Goal: Task Accomplishment & Management: Use online tool/utility

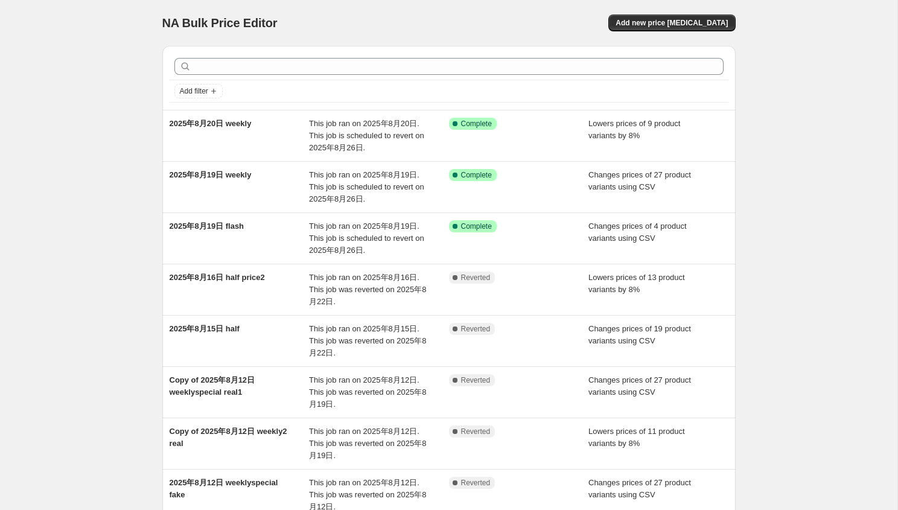
click at [565, 22] on div "Add new price change job" at bounding box center [592, 22] width 288 height 17
click at [673, 27] on span "Add new price change job" at bounding box center [672, 23] width 112 height 10
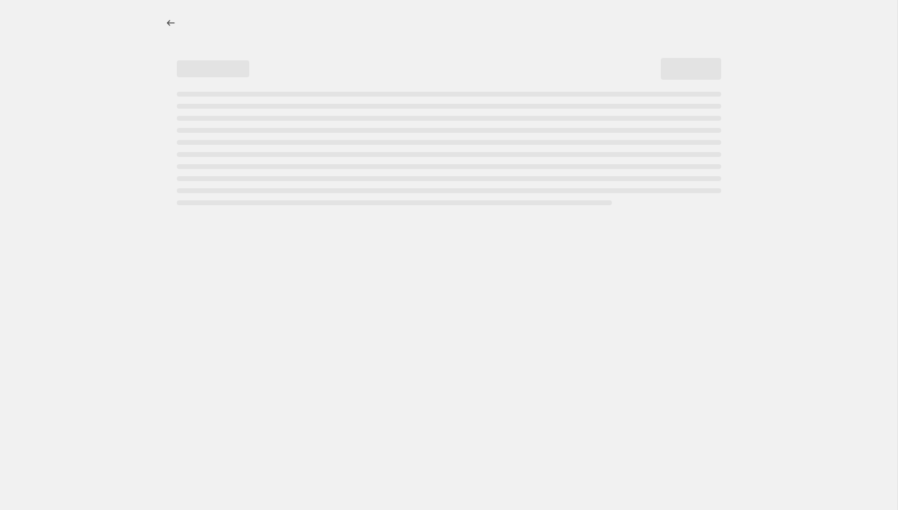
select select "percentage"
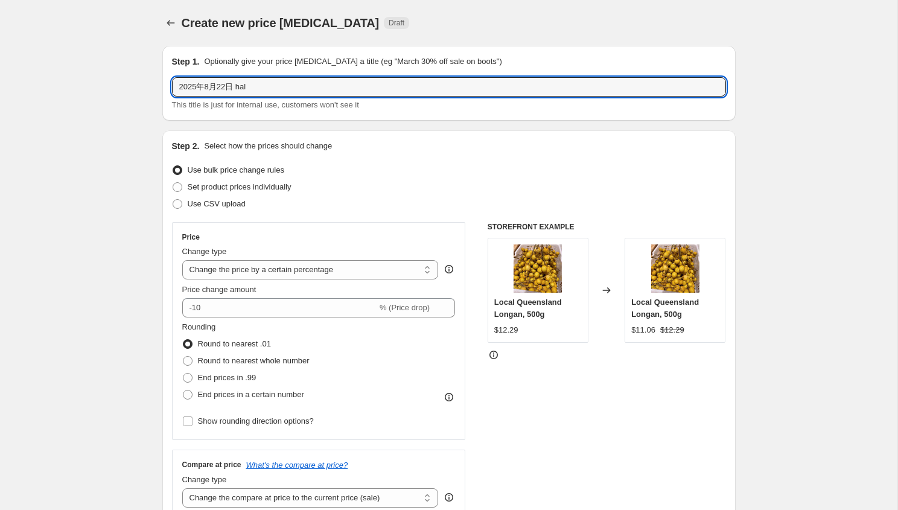
drag, startPoint x: 241, startPoint y: 85, endPoint x: 538, endPoint y: 122, distance: 299.9
type input "2025年8月22日 half"
click at [223, 211] on label "Use CSV upload" at bounding box center [209, 204] width 74 height 17
click at [173, 200] on input "Use CSV upload" at bounding box center [173, 199] width 1 height 1
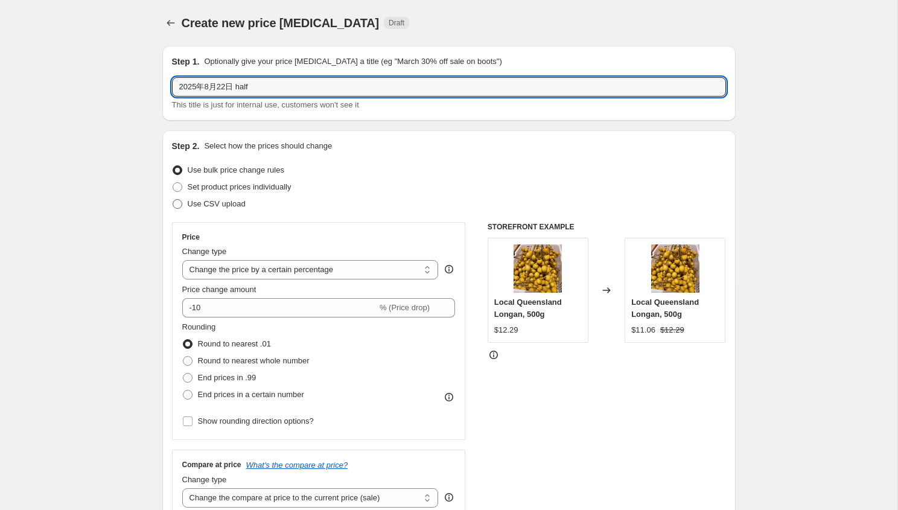
radio input "true"
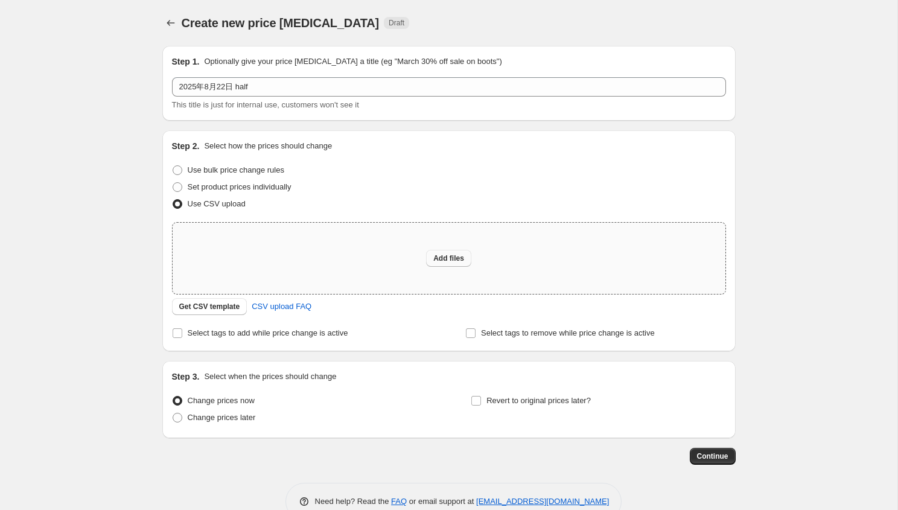
click at [456, 257] on span "Add files" at bounding box center [448, 259] width 31 height 10
type input "C:\fakepath\8.22-half.csv"
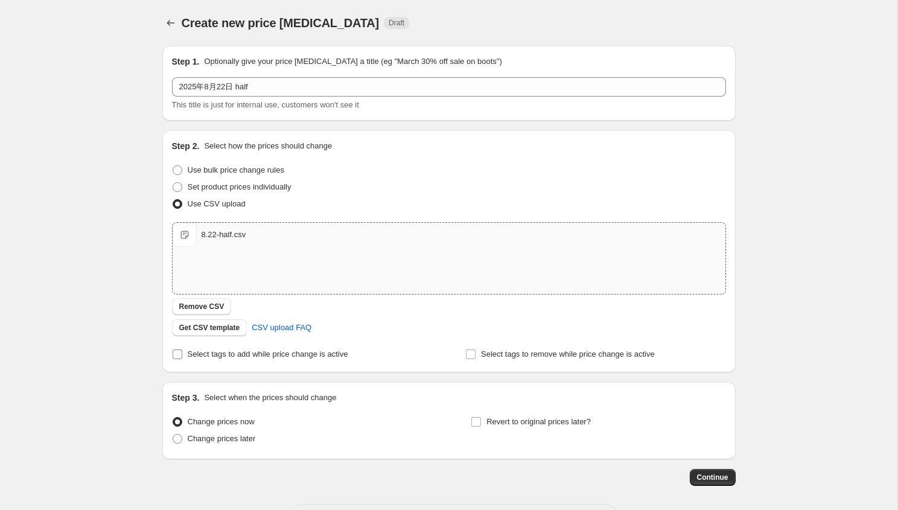
click at [298, 360] on label "Select tags to add while price change is active" at bounding box center [260, 354] width 176 height 17
click at [182, 359] on input "Select tags to add while price change is active" at bounding box center [178, 355] width 10 height 10
checkbox input "true"
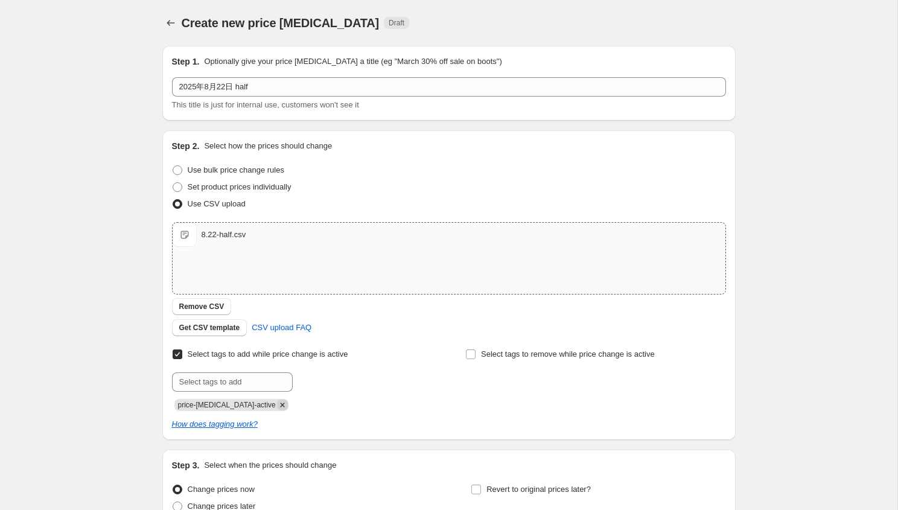
click at [277, 400] on icon "Remove price-change-job-active" at bounding box center [282, 405] width 11 height 11
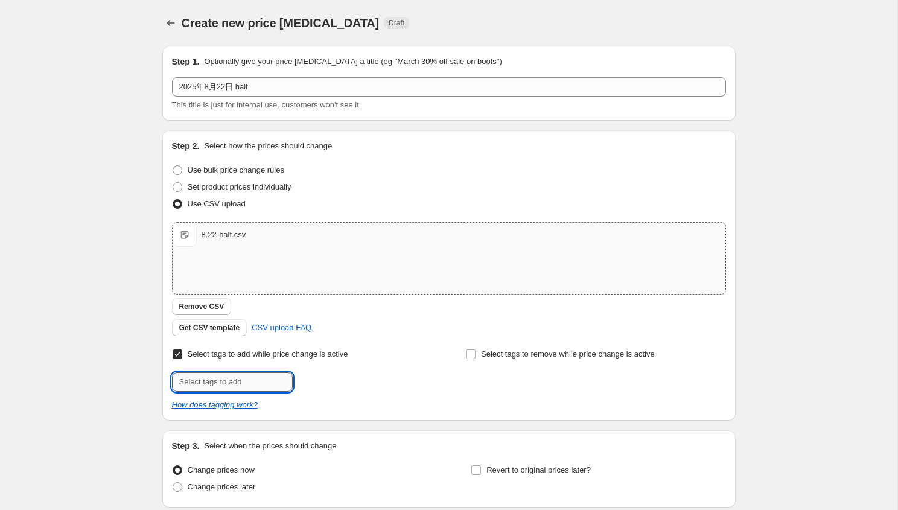
click at [260, 372] on input "text" at bounding box center [232, 381] width 121 height 19
type input "half-price"
click at [348, 381] on span "half-price" at bounding box center [335, 381] width 33 height 8
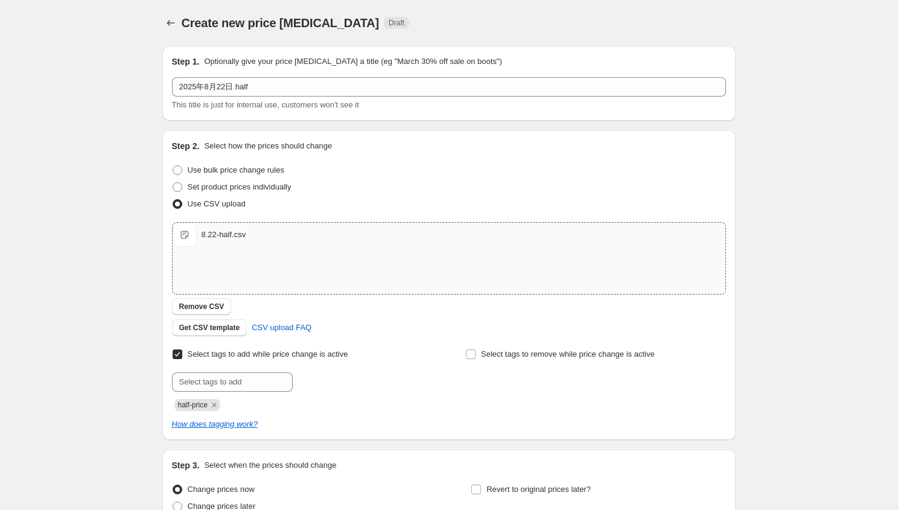
scroll to position [117, 0]
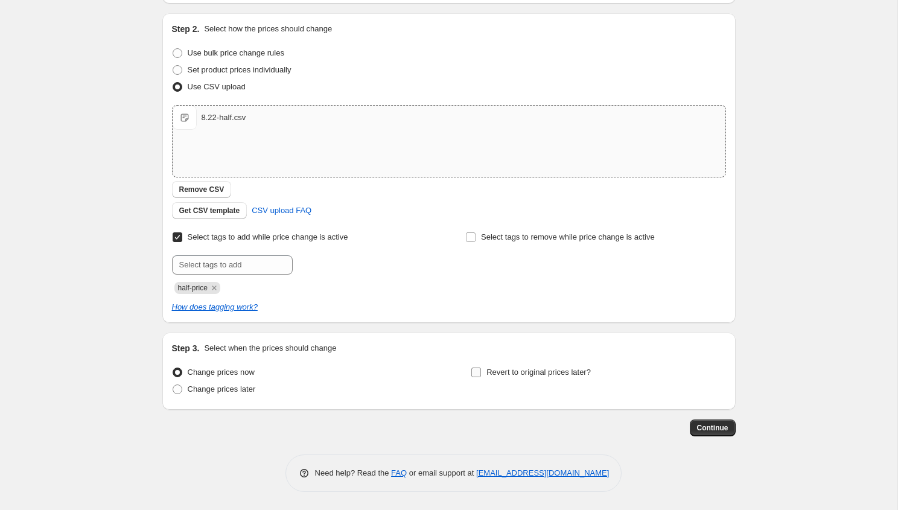
click at [576, 374] on span "Revert to original prices later?" at bounding box center [539, 372] width 104 height 9
click at [481, 374] on input "Revert to original prices later?" at bounding box center [476, 373] width 10 height 10
checkbox input "true"
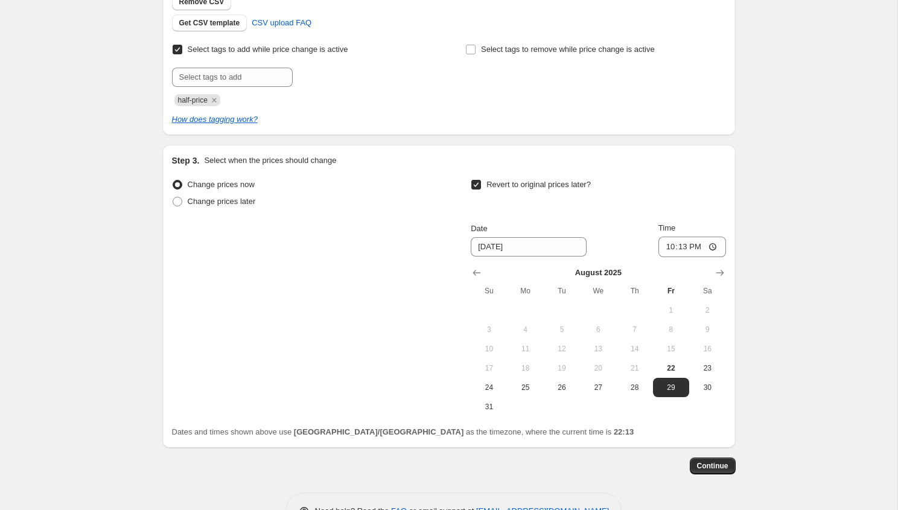
scroll to position [343, 0]
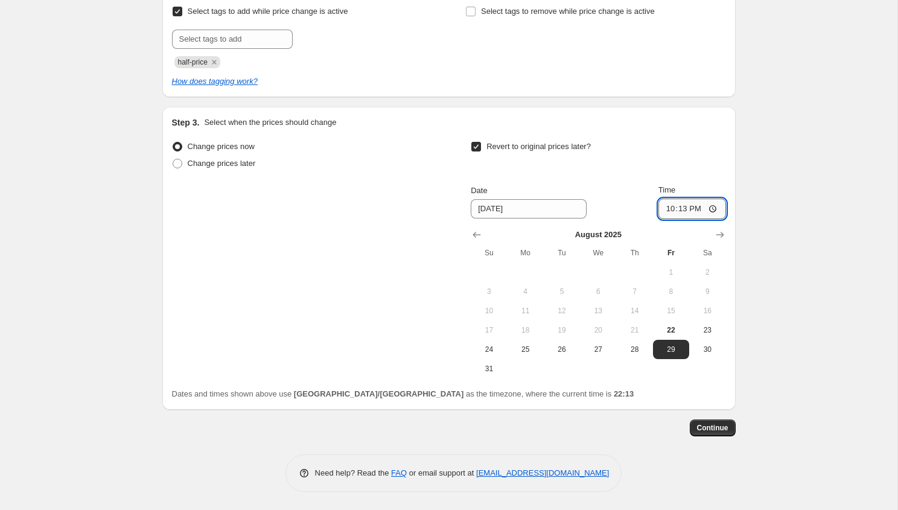
click at [695, 207] on input "22:13" at bounding box center [693, 209] width 68 height 21
type input "22:00"
click at [752, 307] on div "Create new price change job. This page is ready Create new price change job Dra…" at bounding box center [449, 83] width 898 height 853
click at [719, 432] on button "Continue" at bounding box center [713, 428] width 46 height 17
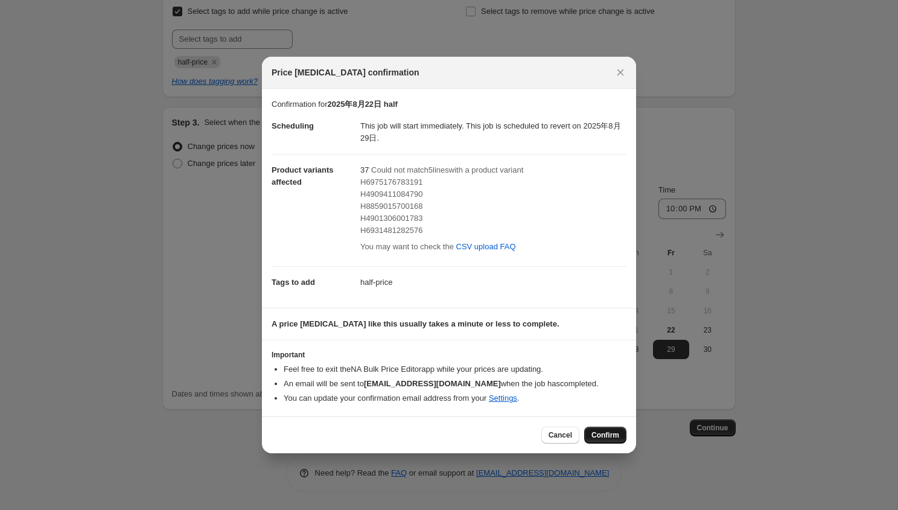
click at [608, 437] on span "Confirm" at bounding box center [606, 435] width 28 height 10
